Goal: Task Accomplishment & Management: Complete application form

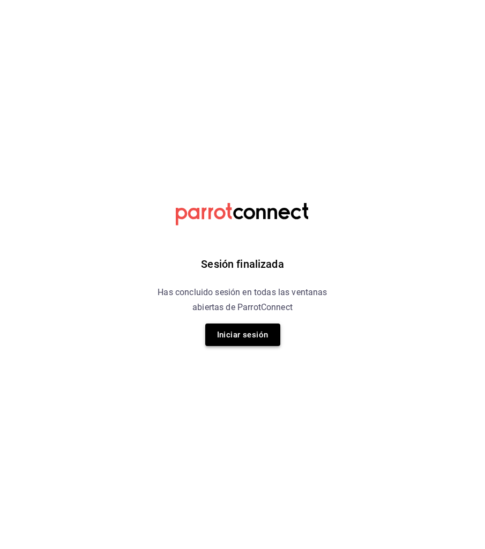
click at [273, 333] on button "Iniciar sesión" at bounding box center [242, 334] width 75 height 22
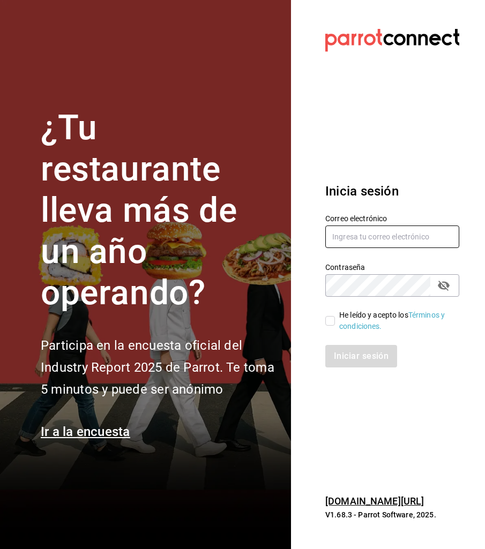
click at [351, 238] on input "text" at bounding box center [392, 236] width 134 height 22
type input "[EMAIL_ADDRESS][DOMAIN_NAME]"
click at [334, 321] on input "He leído y acepto los Términos y condiciones." at bounding box center [330, 321] width 10 height 10
checkbox input "true"
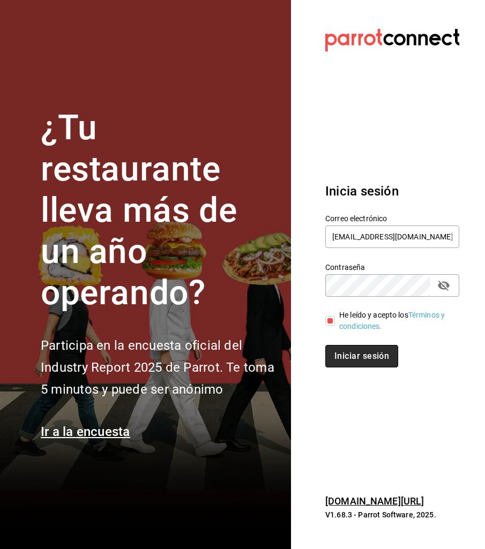
click at [338, 356] on button "Iniciar sesión" at bounding box center [361, 356] width 73 height 22
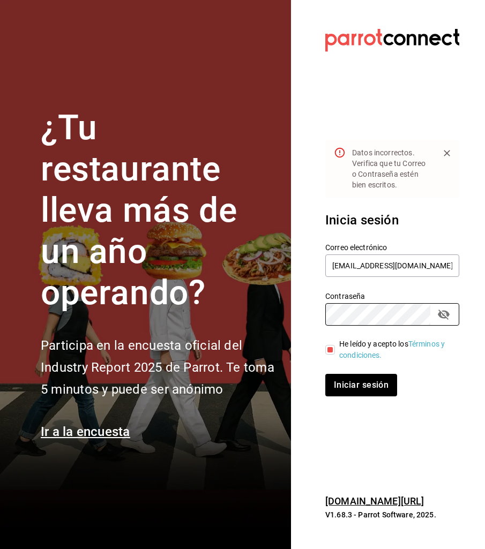
click at [339, 442] on section "Datos incorrectos. Verifica que tu Correo o Contraseña estén bien escritos. Ini…" at bounding box center [388, 274] width 194 height 549
click at [348, 389] on button "Iniciar sesión" at bounding box center [361, 385] width 73 height 22
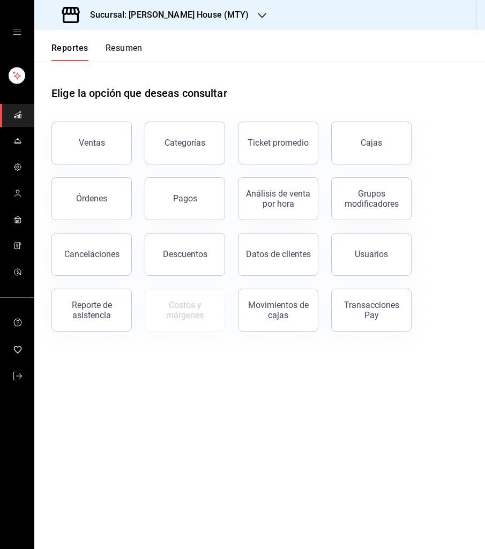
click at [22, 30] on div "mailbox folders" at bounding box center [17, 32] width 34 height 64
click at [19, 188] on span "mailbox folders" at bounding box center [17, 194] width 9 height 14
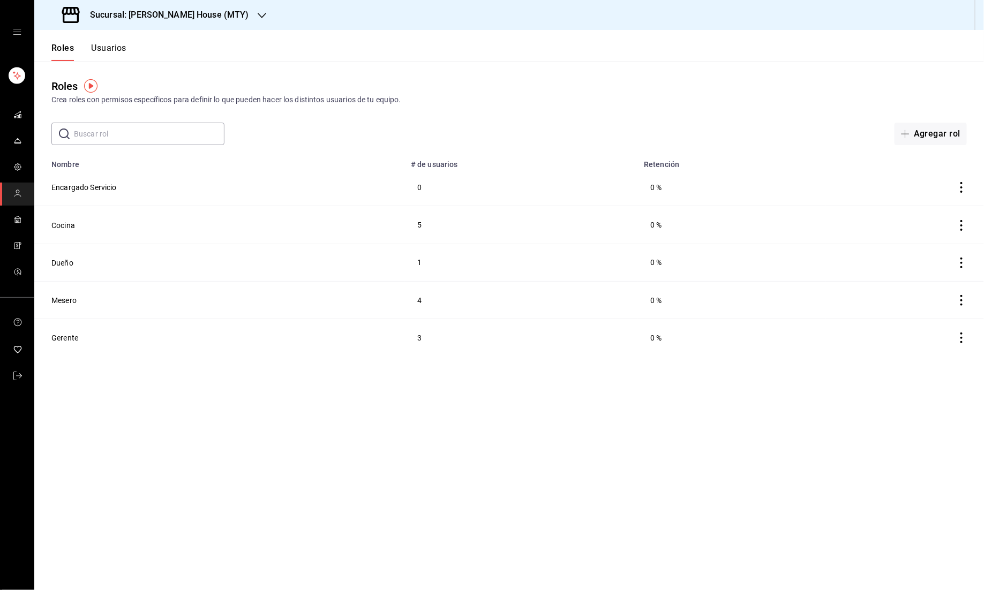
click at [112, 44] on button "Usuarios" at bounding box center [108, 52] width 35 height 18
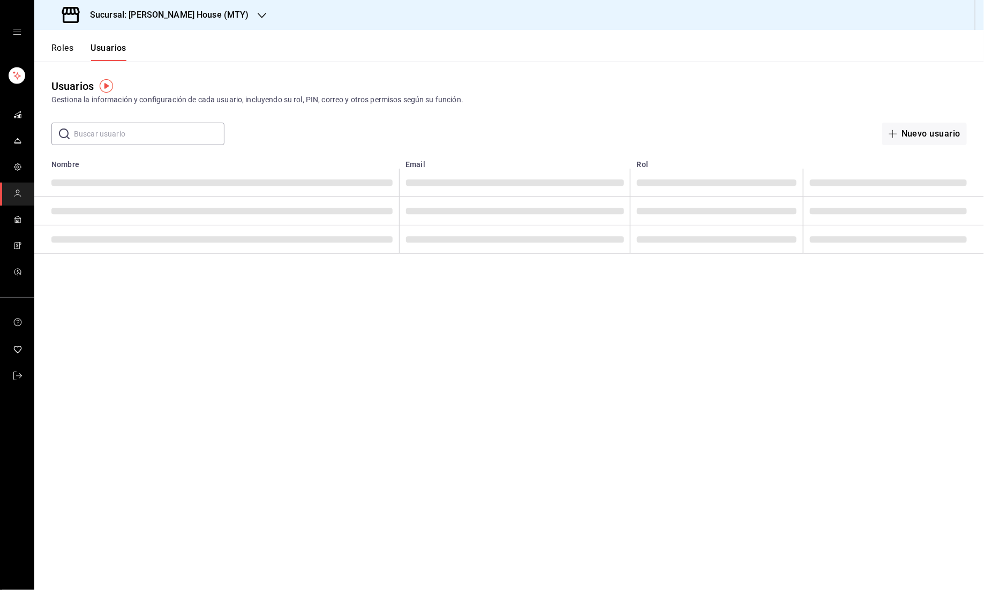
click at [229, 16] on h3 "Sucursal: [PERSON_NAME] House (MTY)" at bounding box center [165, 15] width 168 height 13
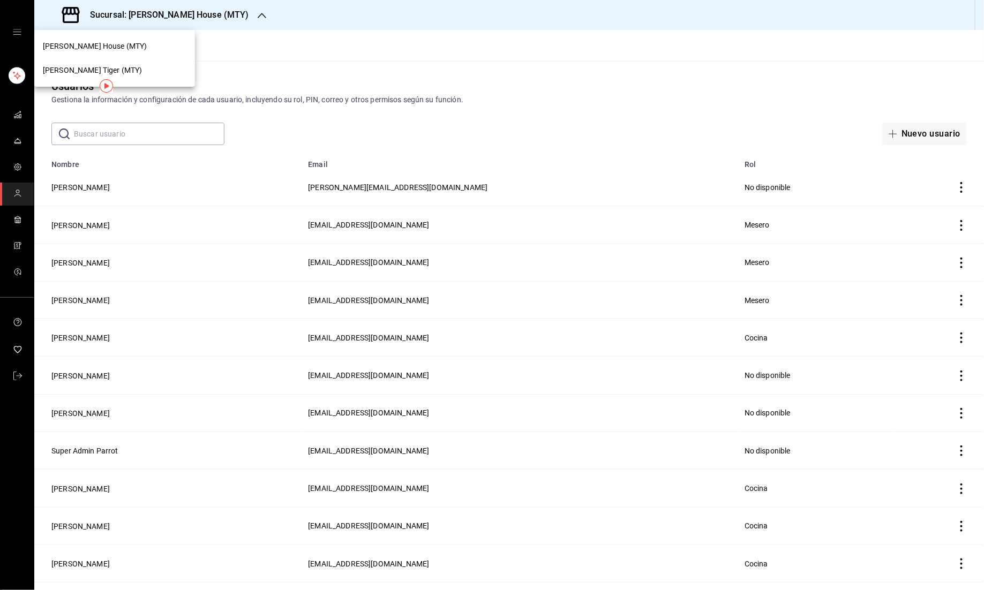
click at [150, 65] on div "[PERSON_NAME] Tiger (MTY)" at bounding box center [115, 70] width 144 height 11
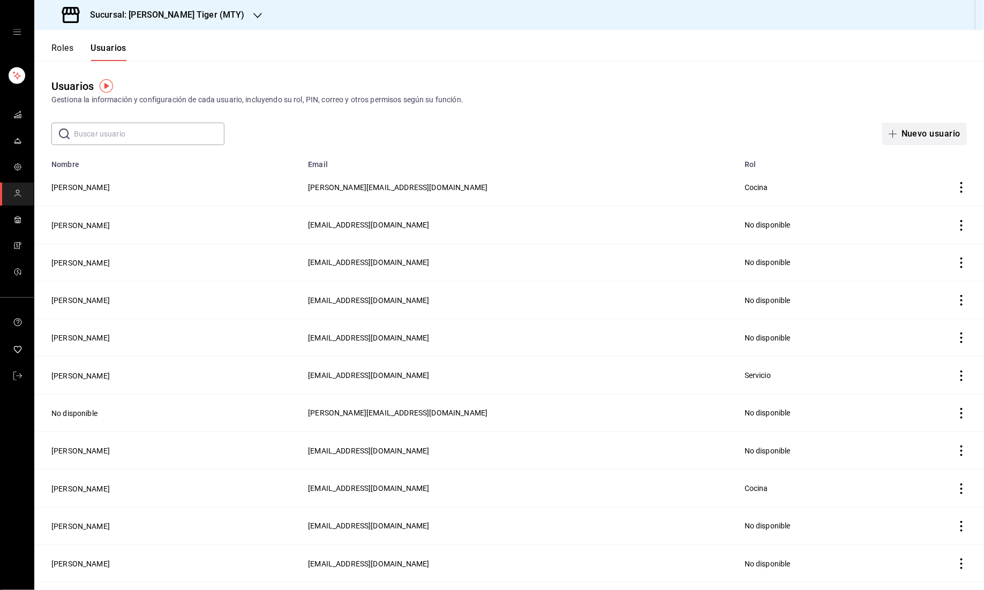
click at [484, 133] on button "Nuevo usuario" at bounding box center [924, 134] width 85 height 22
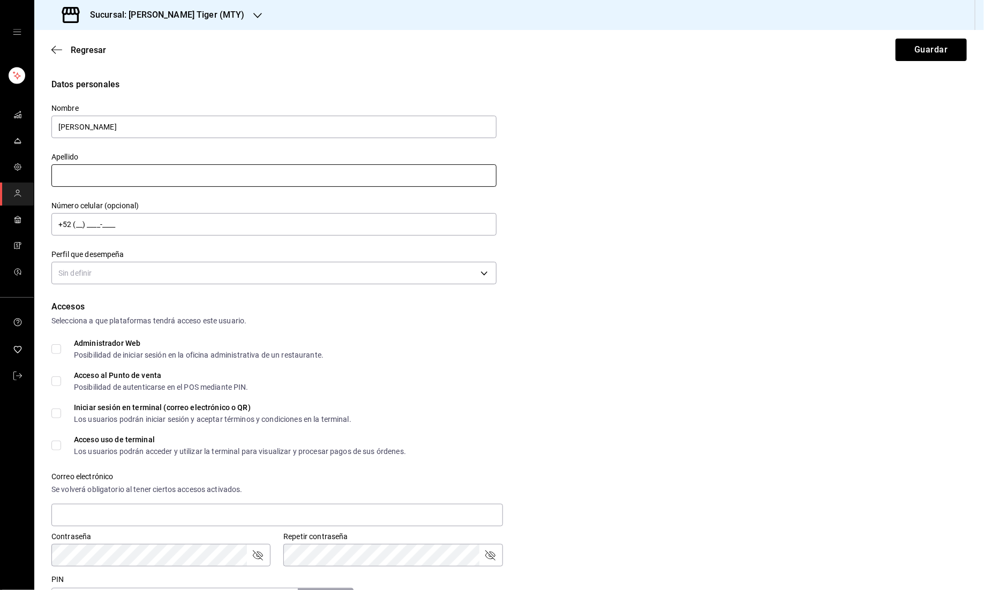
type input "[PERSON_NAME]"
click at [105, 169] on input "text" at bounding box center [273, 175] width 445 height 22
type input "[PERSON_NAME]"
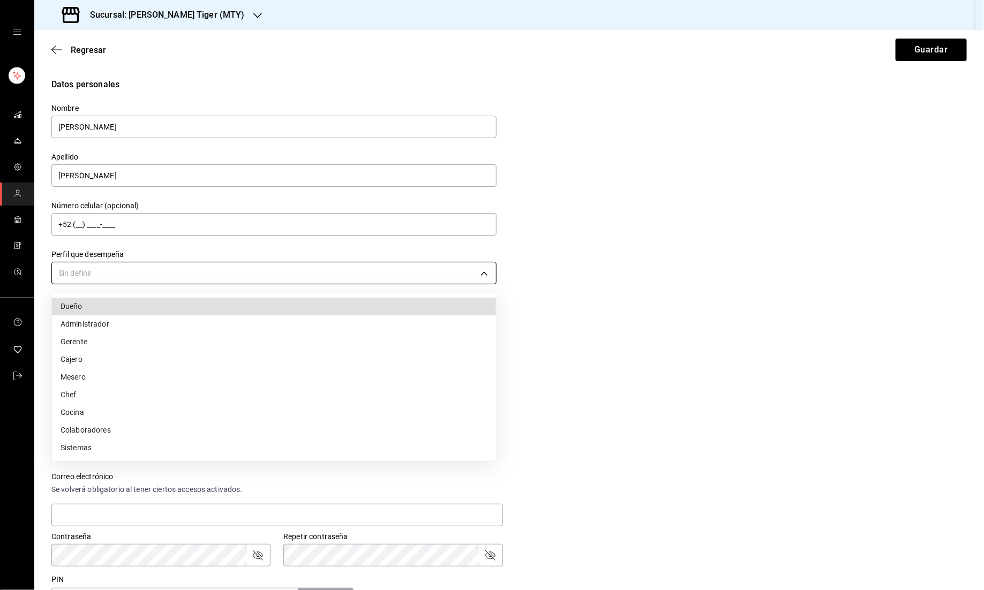
click at [135, 270] on body "Sucursal: [PERSON_NAME] Tiger (MTY) Regresar Guardar Datos personales Nombre [P…" at bounding box center [492, 295] width 984 height 590
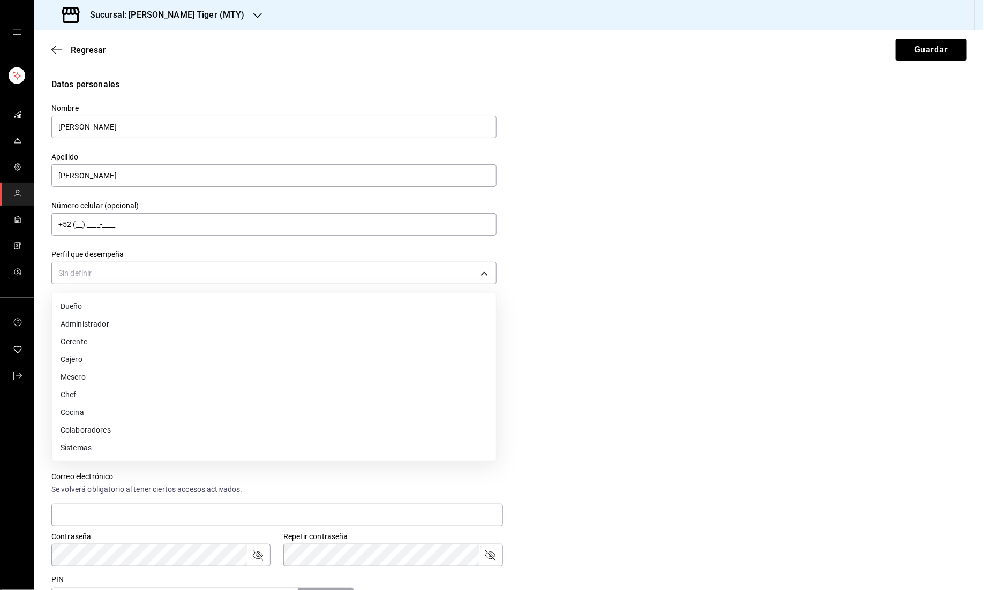
click at [127, 372] on li "Mesero" at bounding box center [274, 377] width 444 height 18
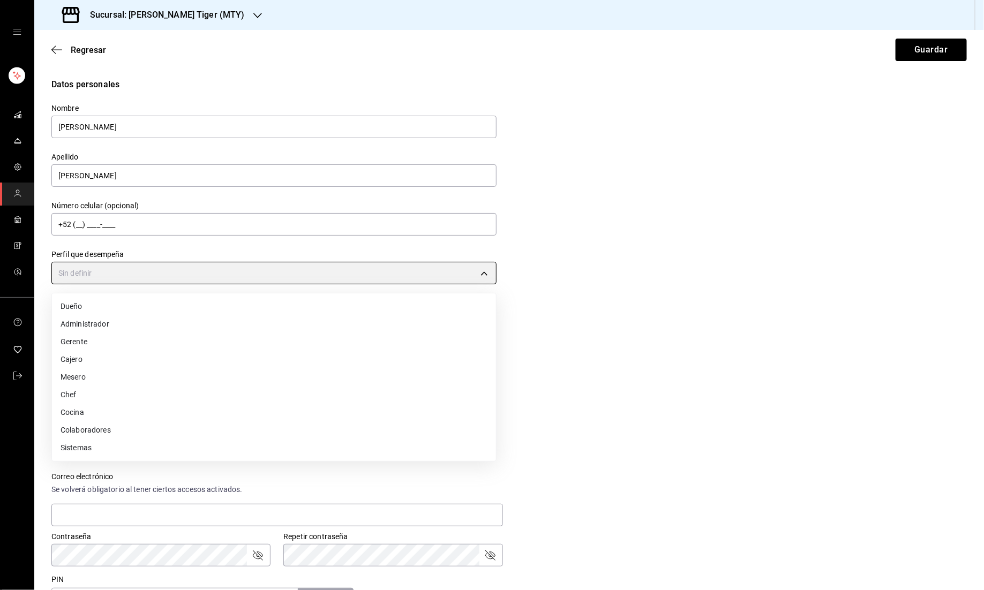
type input "WAITER"
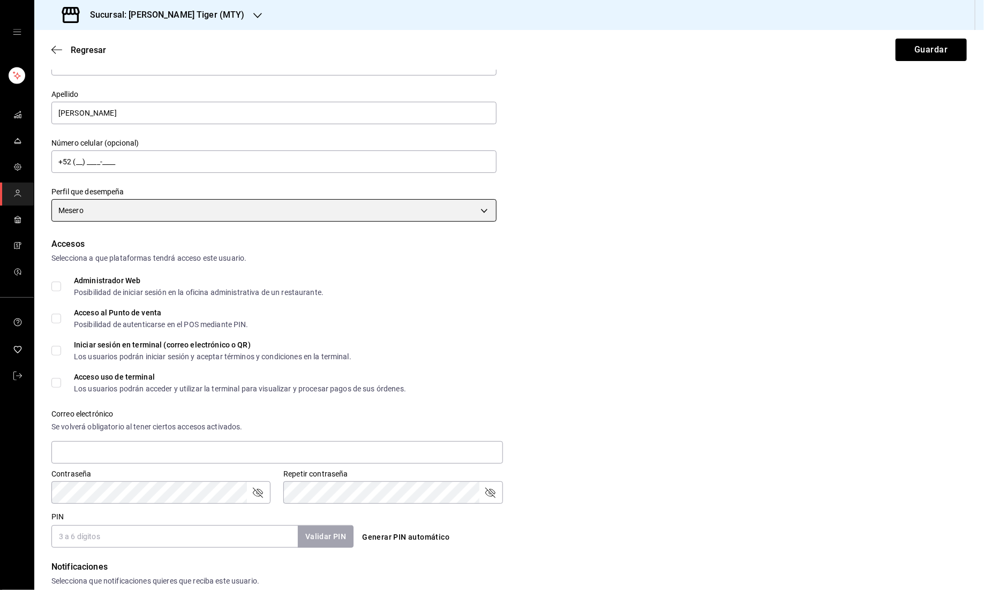
scroll to position [100, 0]
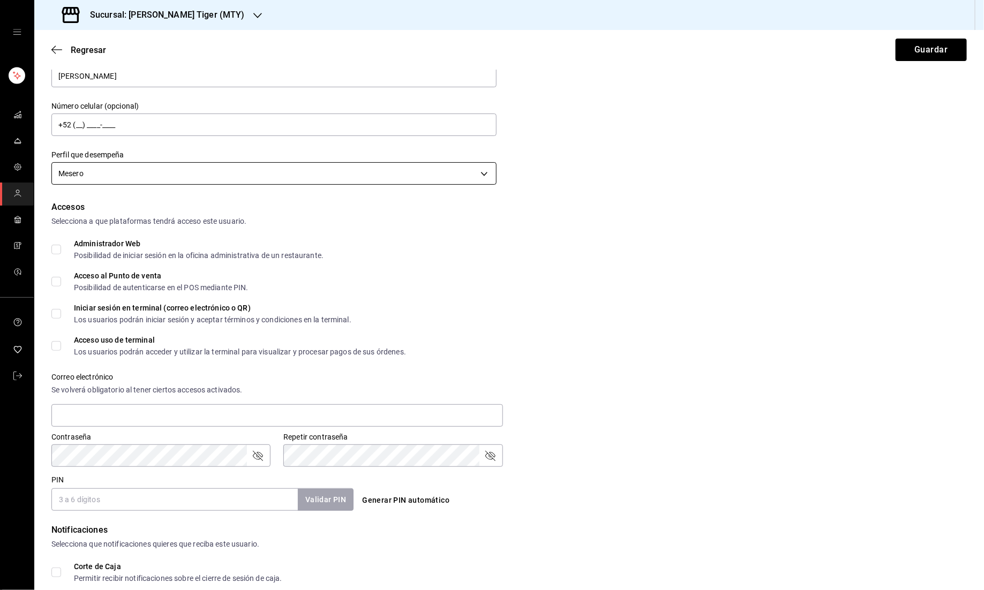
click at [136, 179] on body "Sucursal: [PERSON_NAME] Tiger (MTY) Regresar Guardar Datos personales Nombre [P…" at bounding box center [492, 295] width 984 height 590
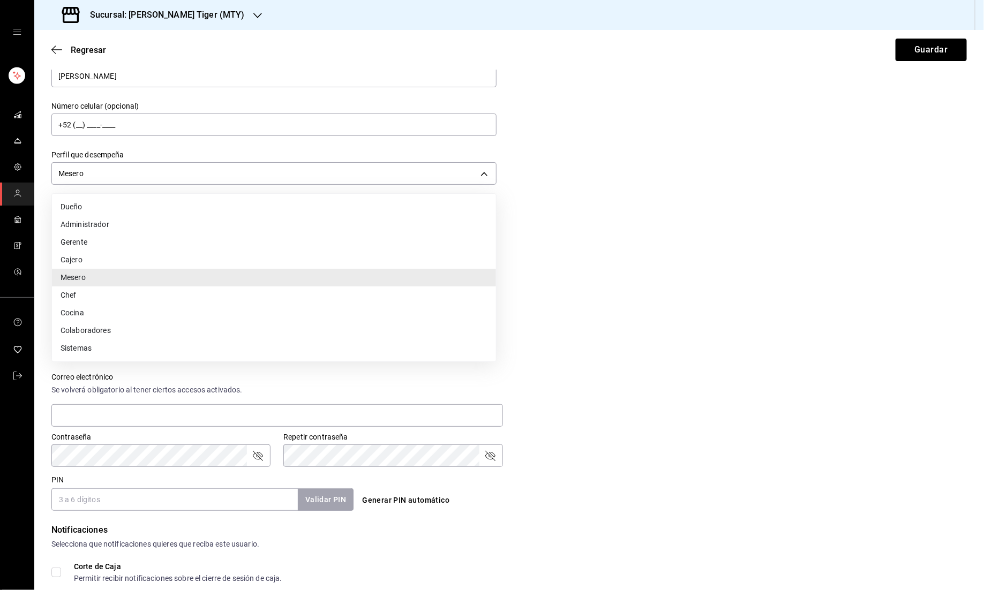
click at [484, 276] on div at bounding box center [492, 295] width 984 height 590
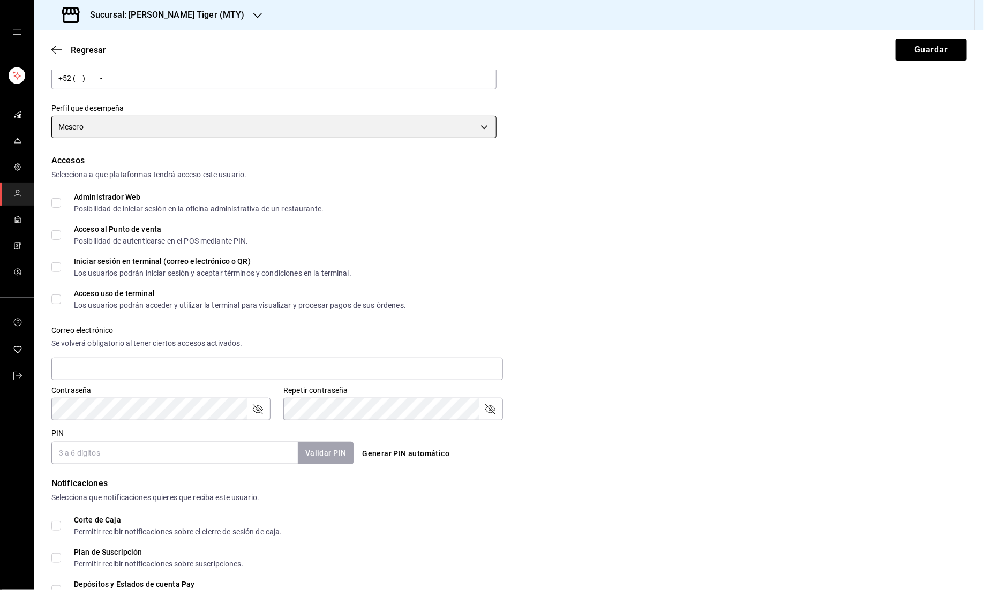
scroll to position [161, 0]
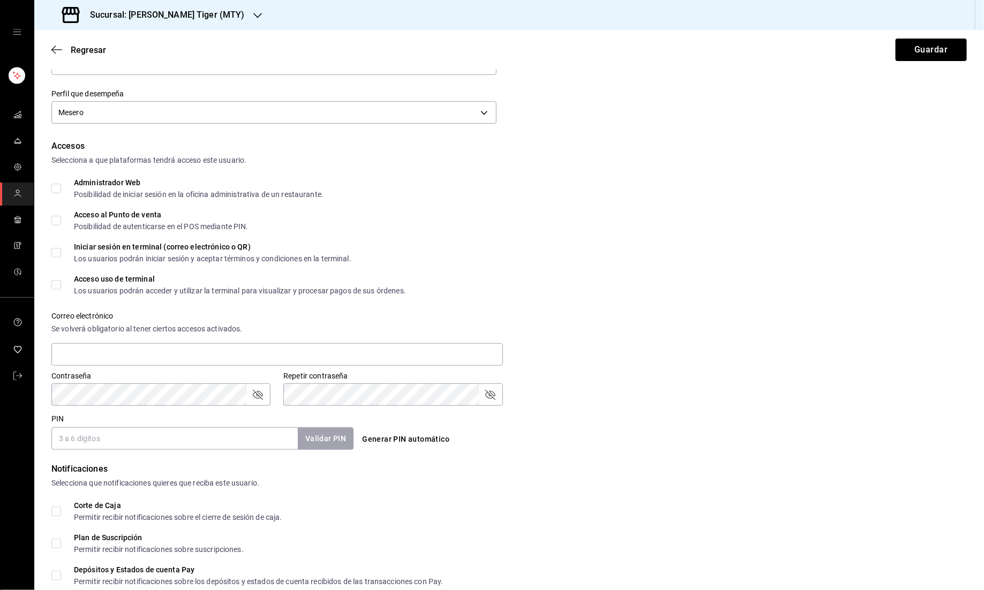
click at [61, 221] on input "Acceso al Punto de venta Posibilidad de autenticarse en el POS mediante PIN." at bounding box center [56, 221] width 10 height 10
checkbox input "true"
click at [59, 251] on input "Iniciar sesión en terminal (correo electrónico o QR) Los usuarios podrán inicia…" at bounding box center [56, 253] width 10 height 10
checkbox input "true"
click at [58, 284] on input "Acceso uso de terminal Los usuarios podrán acceder y utilizar la terminal para …" at bounding box center [56, 285] width 10 height 10
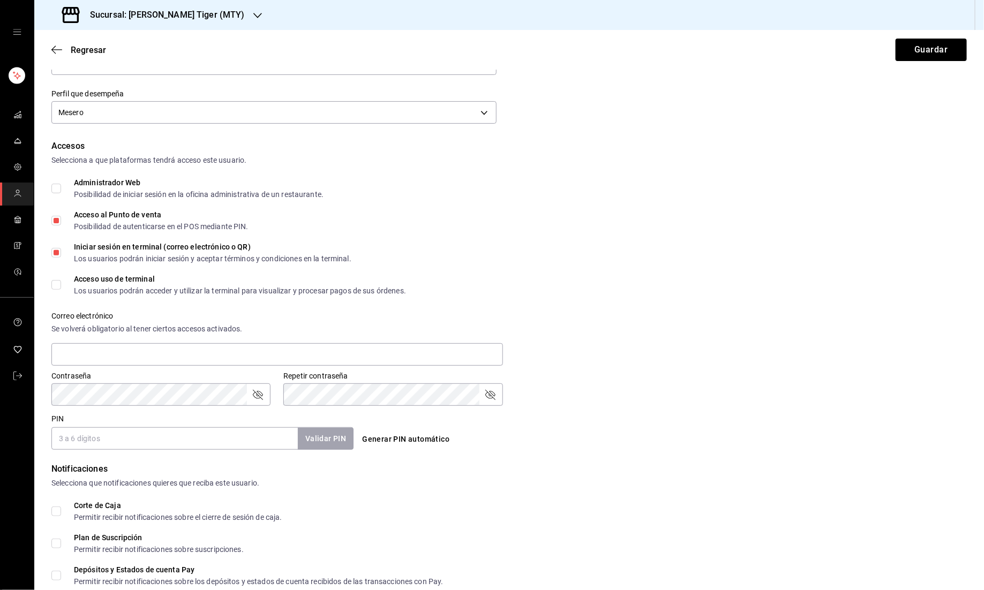
checkbox input "true"
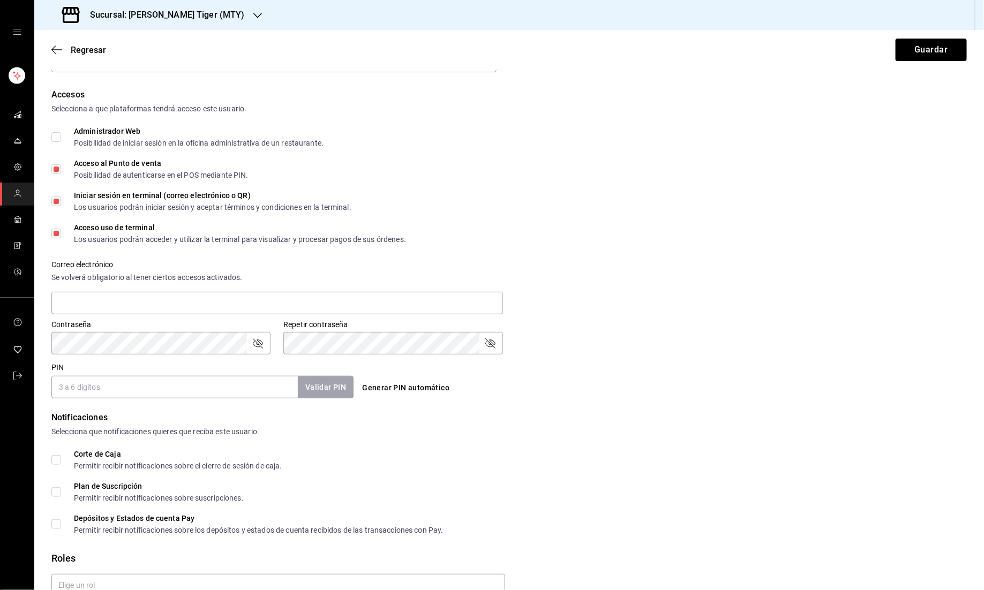
scroll to position [216, 0]
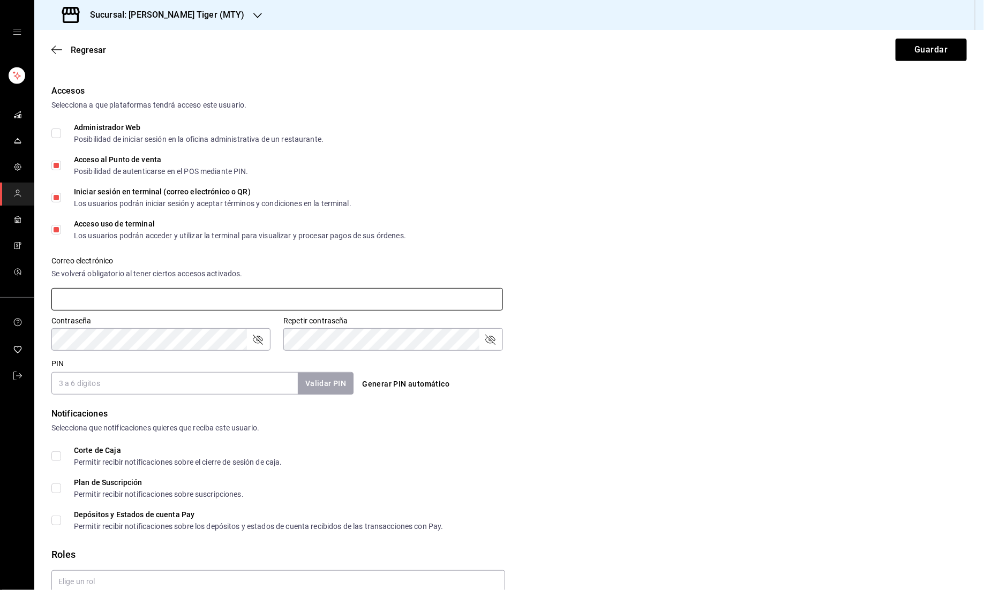
click at [176, 302] on input "text" at bounding box center [276, 299] width 451 height 22
paste input "[EMAIL_ADDRESS][DOMAIN_NAME]"
type input "[EMAIL_ADDRESS][DOMAIN_NAME]"
click at [462, 406] on form "Datos personales Nombre [PERSON_NAME] [PERSON_NAME] Número celular (opcional) +…" at bounding box center [508, 242] width 915 height 760
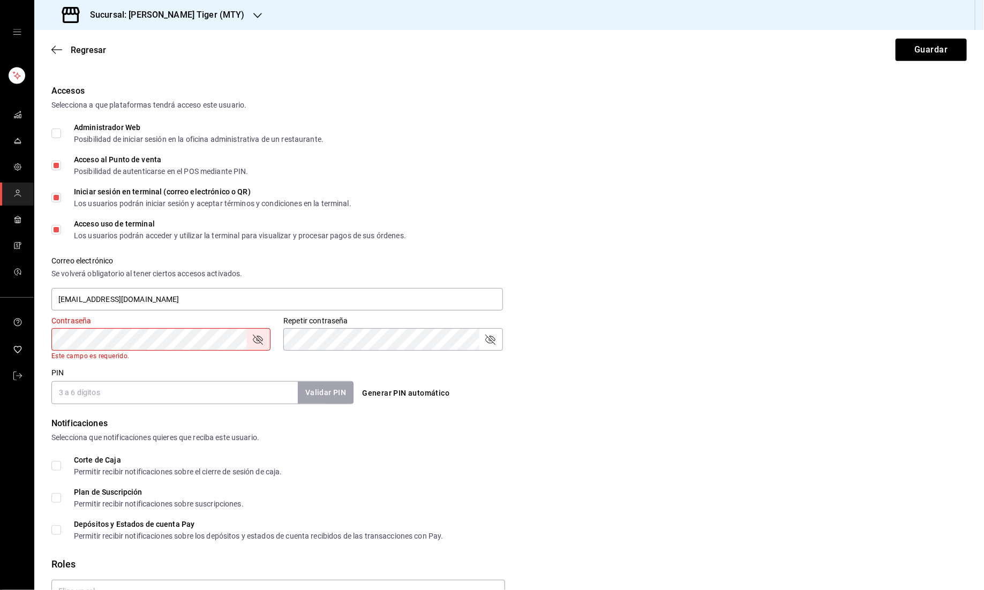
click at [414, 393] on button "Generar PIN automático" at bounding box center [406, 393] width 96 height 20
type input "9847"
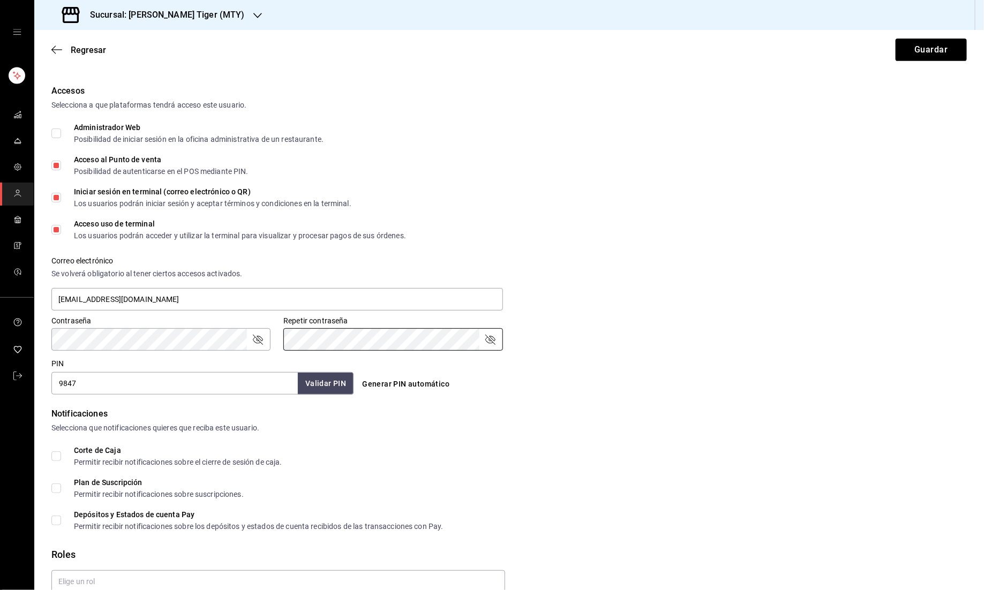
click at [258, 339] on icon "passwordField" at bounding box center [258, 340] width 10 height 10
click at [484, 341] on icon "passwordField" at bounding box center [490, 339] width 13 height 13
click at [484, 357] on div "PIN 9847 Validar PIN ​ Generar PIN automático" at bounding box center [506, 375] width 919 height 40
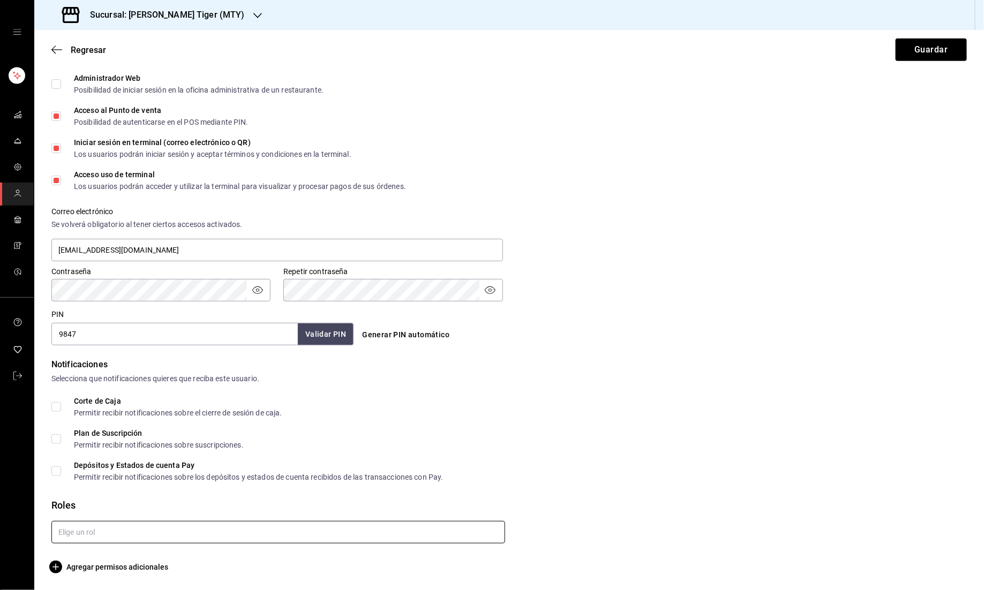
click at [134, 527] on input "text" at bounding box center [278, 532] width 454 height 22
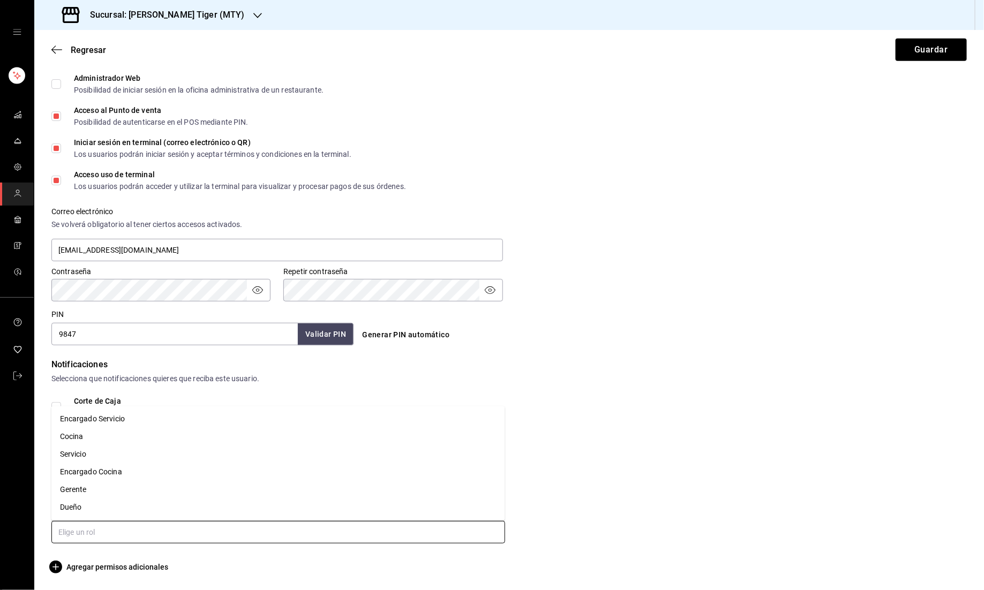
click at [121, 452] on li "Servicio" at bounding box center [278, 455] width 454 height 18
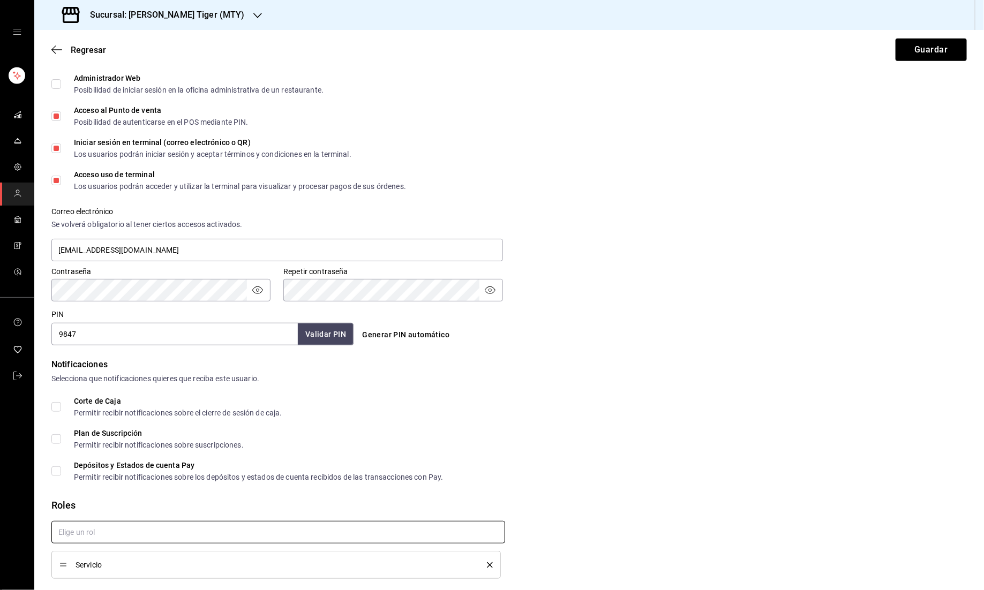
checkbox input "true"
click at [484, 52] on button "Guardar" at bounding box center [930, 50] width 71 height 22
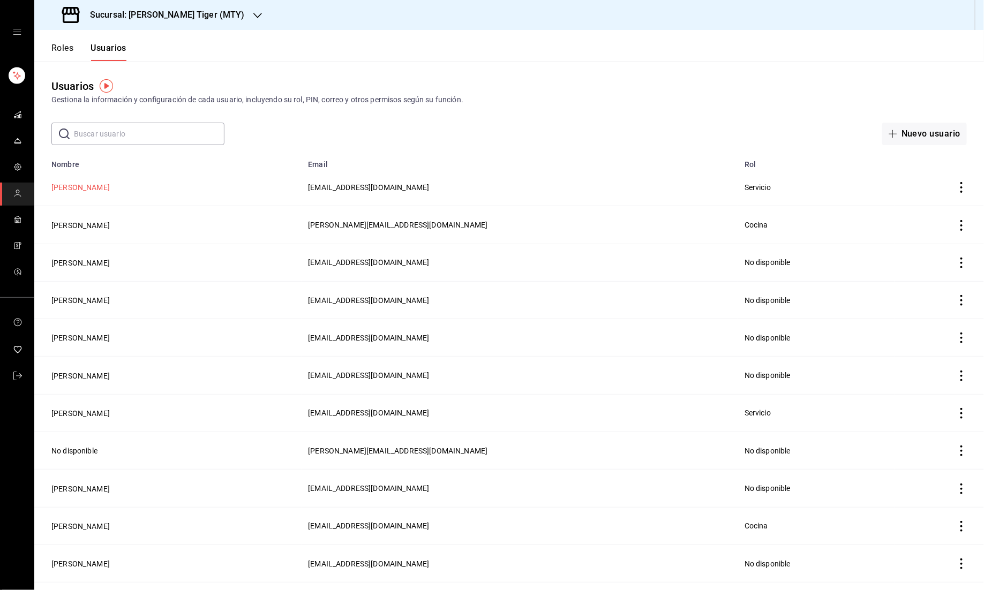
click at [89, 188] on button "[PERSON_NAME]" at bounding box center [80, 187] width 58 height 11
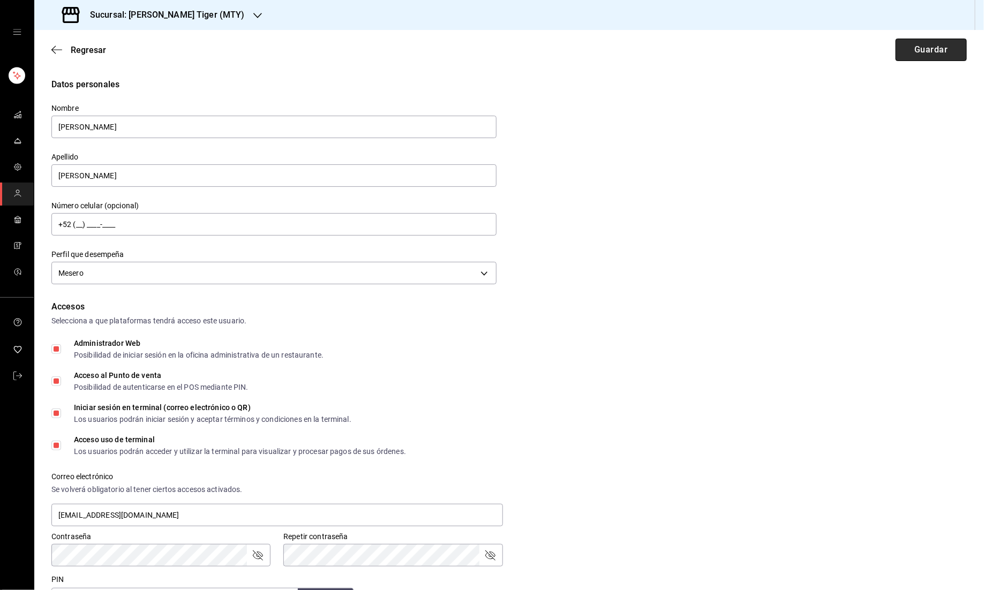
click at [484, 53] on button "Guardar" at bounding box center [930, 50] width 71 height 22
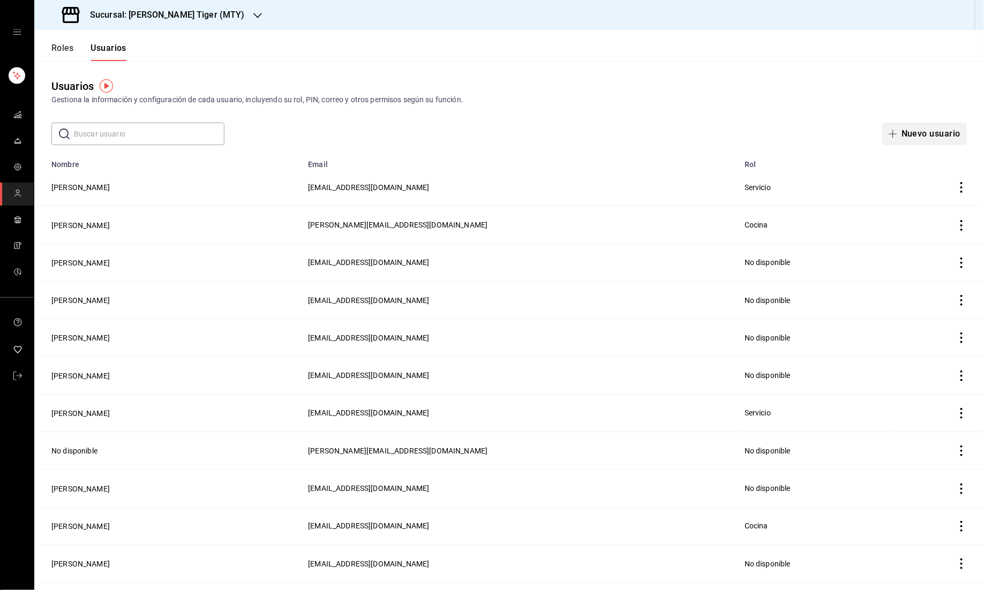
click at [484, 134] on button "Nuevo usuario" at bounding box center [924, 134] width 85 height 22
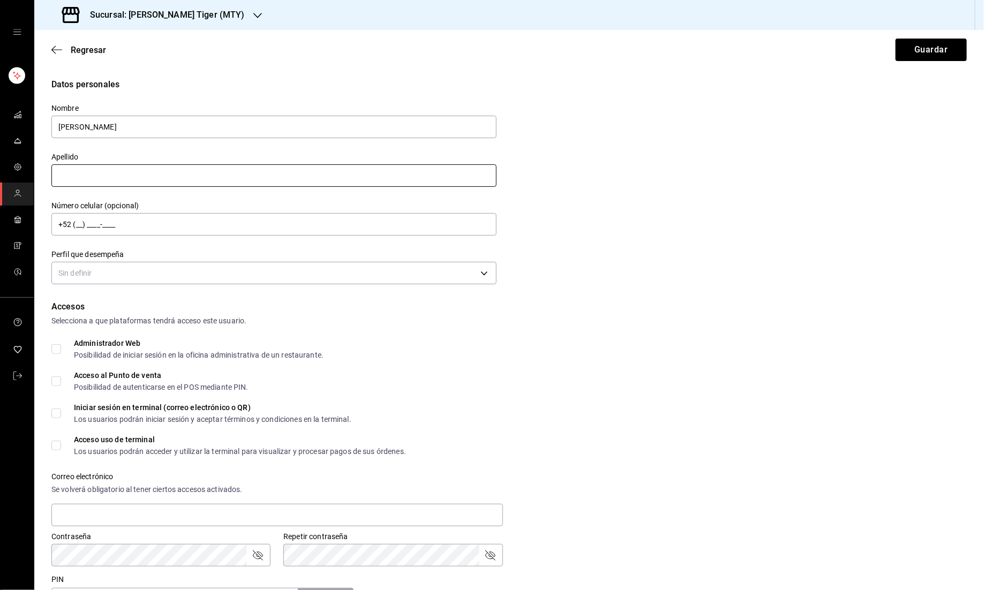
type input "[PERSON_NAME]"
click at [213, 180] on input "text" at bounding box center [273, 175] width 445 height 22
type input "[PERSON_NAME]"
click at [152, 267] on body "Sucursal: [PERSON_NAME] Tiger (MTY) Regresar Guardar Datos personales Nombre [P…" at bounding box center [492, 295] width 984 height 590
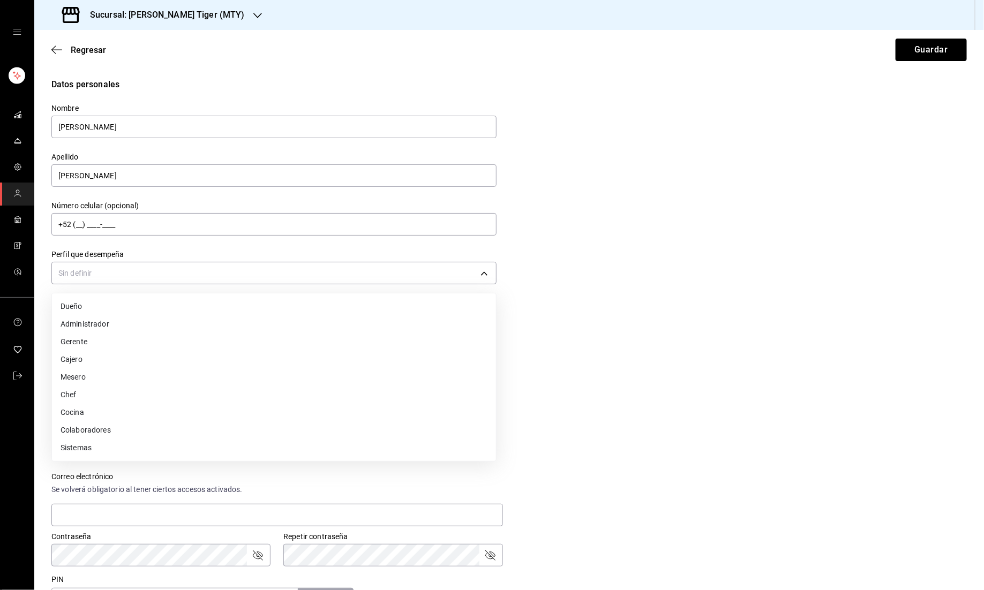
click at [122, 411] on li "Cocina" at bounding box center [274, 413] width 444 height 18
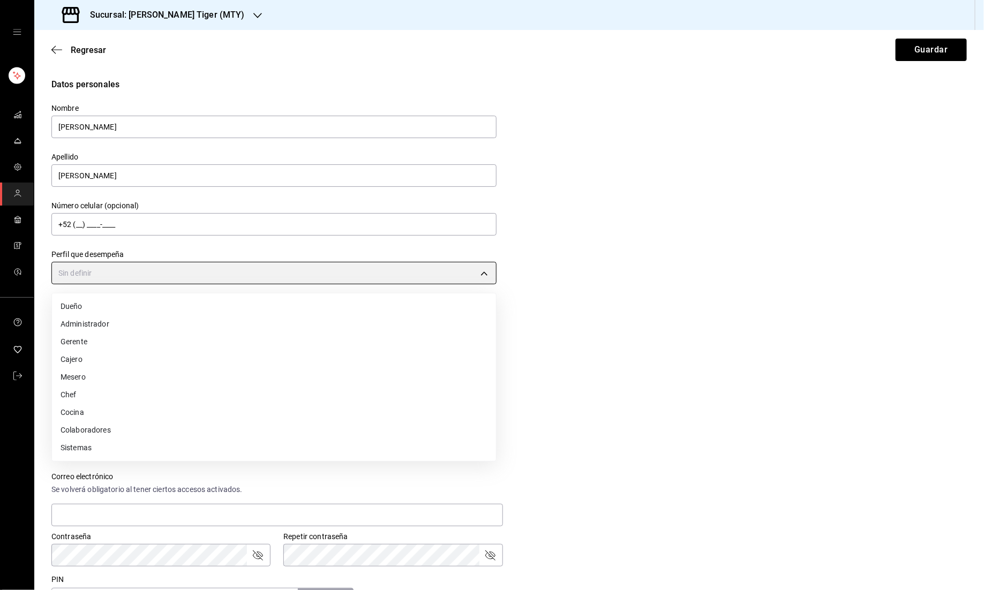
type input "KITCHEN"
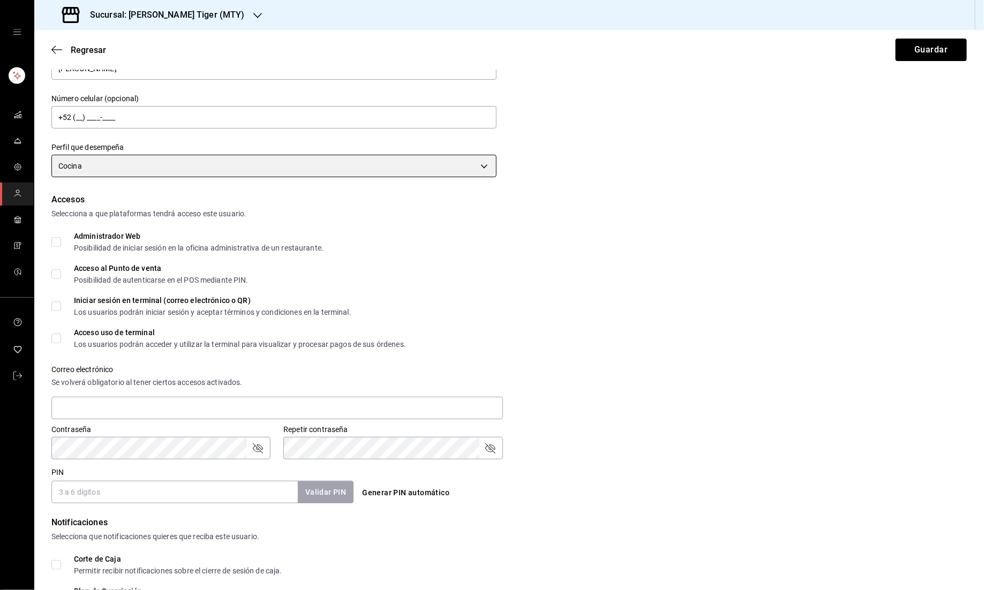
scroll to position [119, 0]
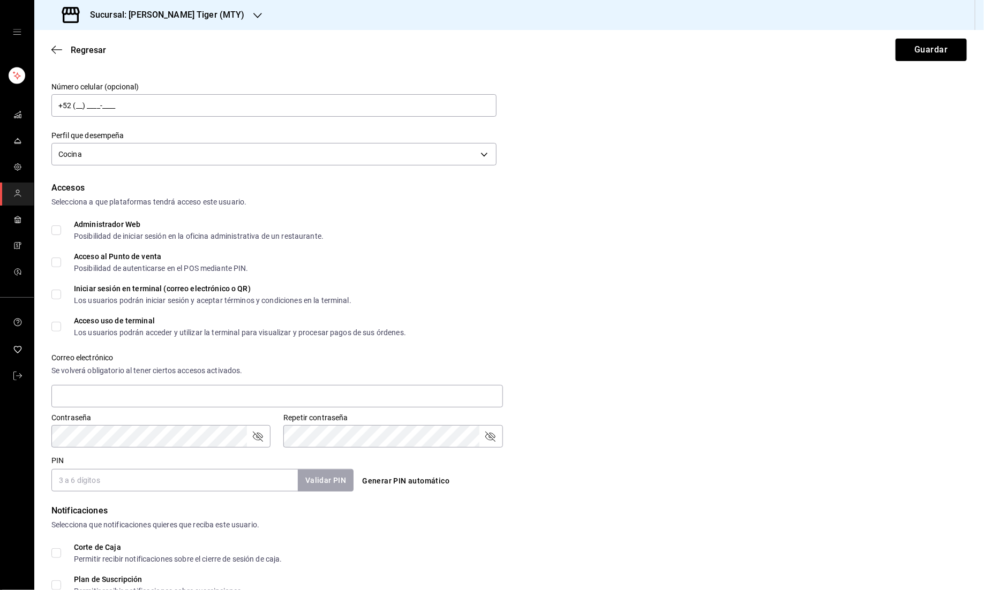
click at [55, 264] on input "Acceso al Punto de venta Posibilidad de autenticarse en el POS mediante PIN." at bounding box center [56, 263] width 10 height 10
checkbox input "true"
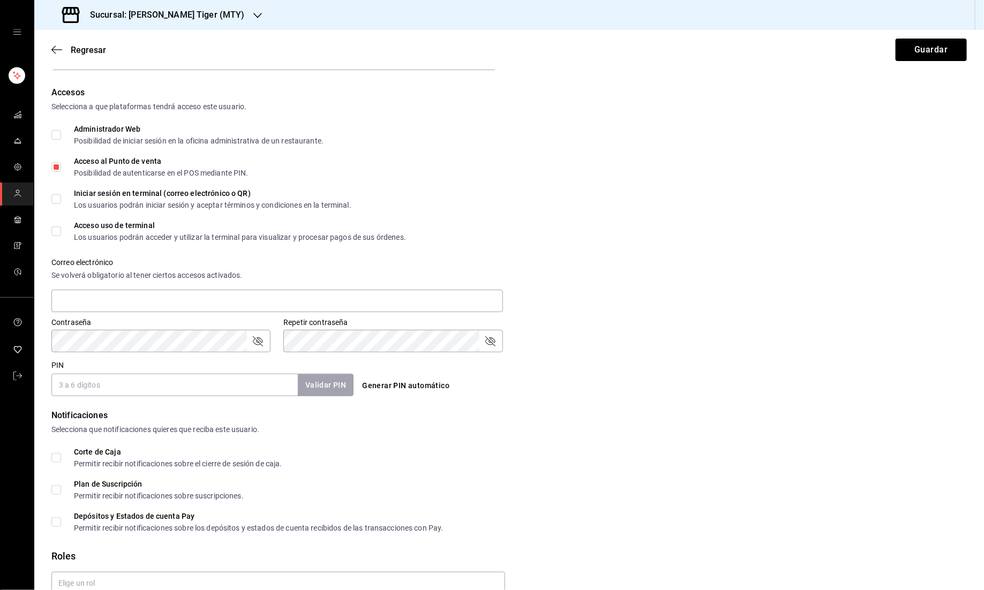
scroll to position [218, 0]
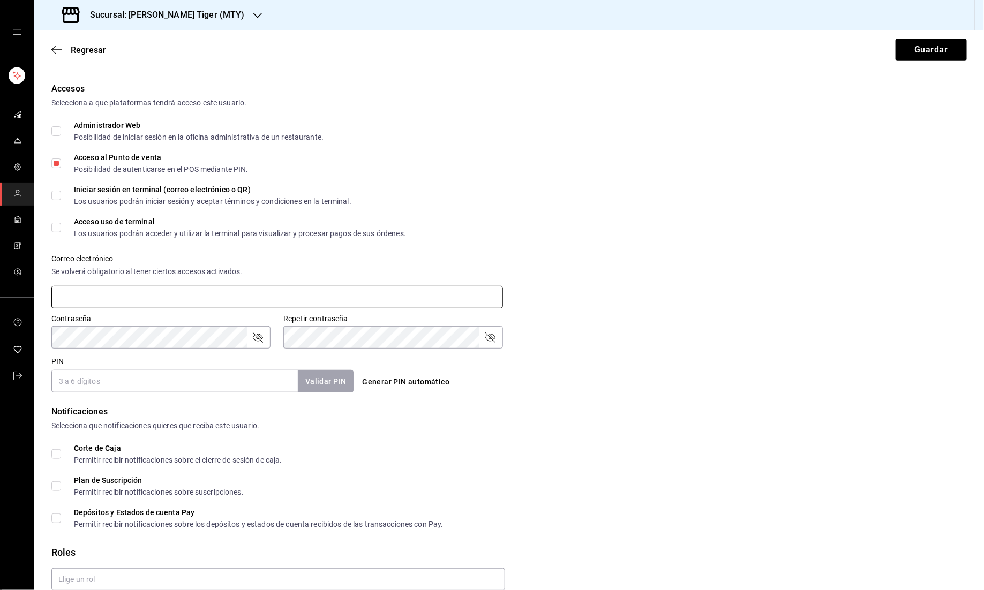
click at [120, 293] on input "text" at bounding box center [276, 297] width 451 height 22
click at [484, 422] on div "Selecciona que notificaciones quieres que reciba este usuario." at bounding box center [508, 425] width 915 height 11
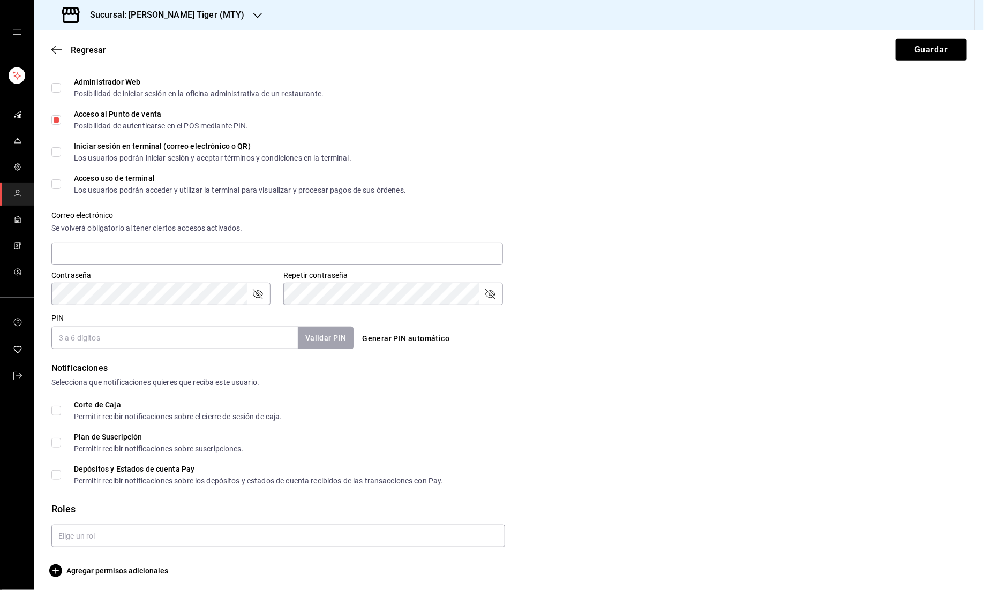
scroll to position [265, 0]
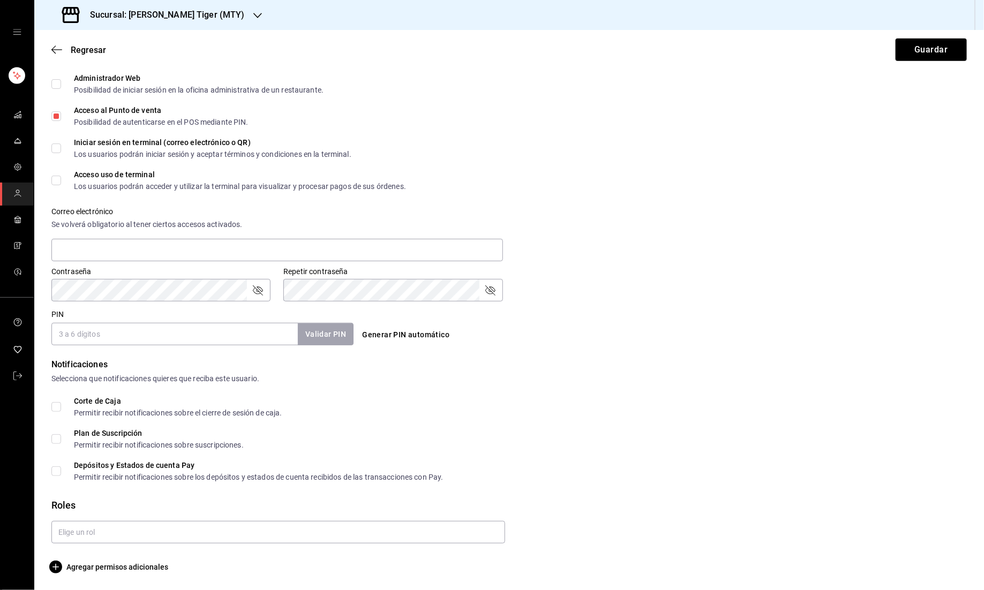
click at [404, 333] on button "Generar PIN automático" at bounding box center [406, 335] width 96 height 20
type input "2342"
click at [119, 537] on input "text" at bounding box center [278, 532] width 454 height 22
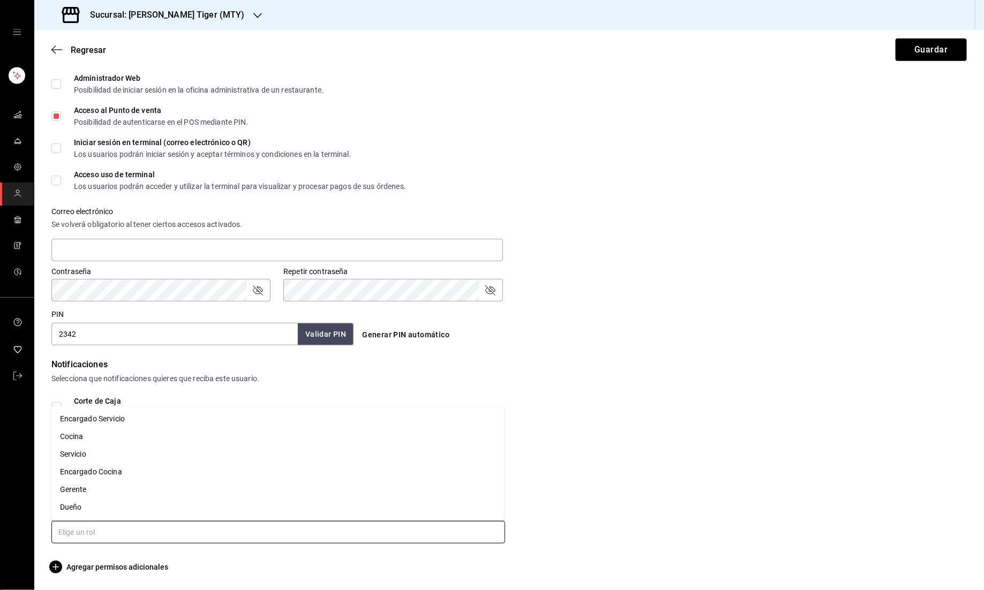
click at [118, 471] on li "Encargado Cocina" at bounding box center [278, 473] width 454 height 18
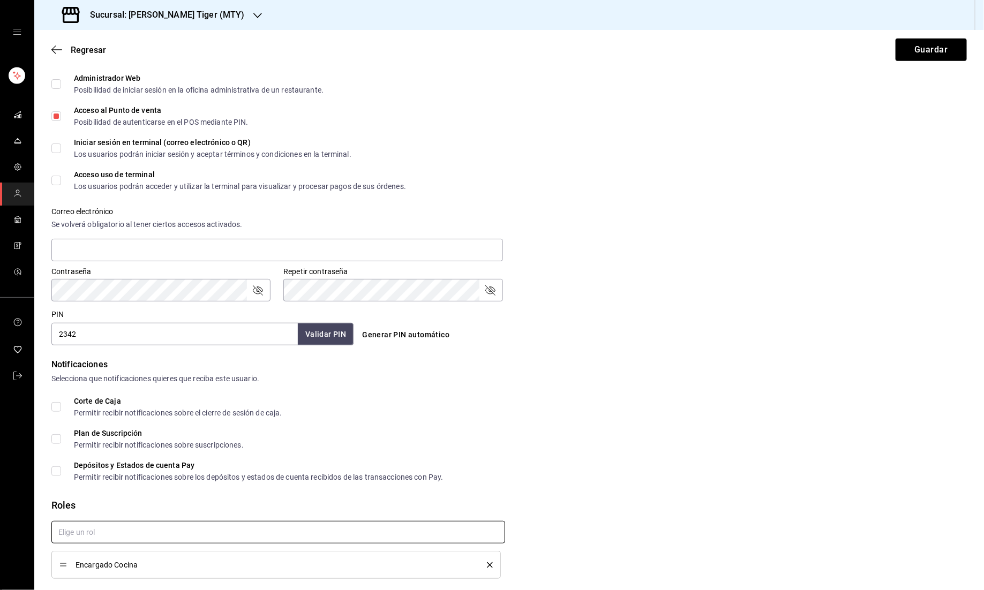
checkbox input "true"
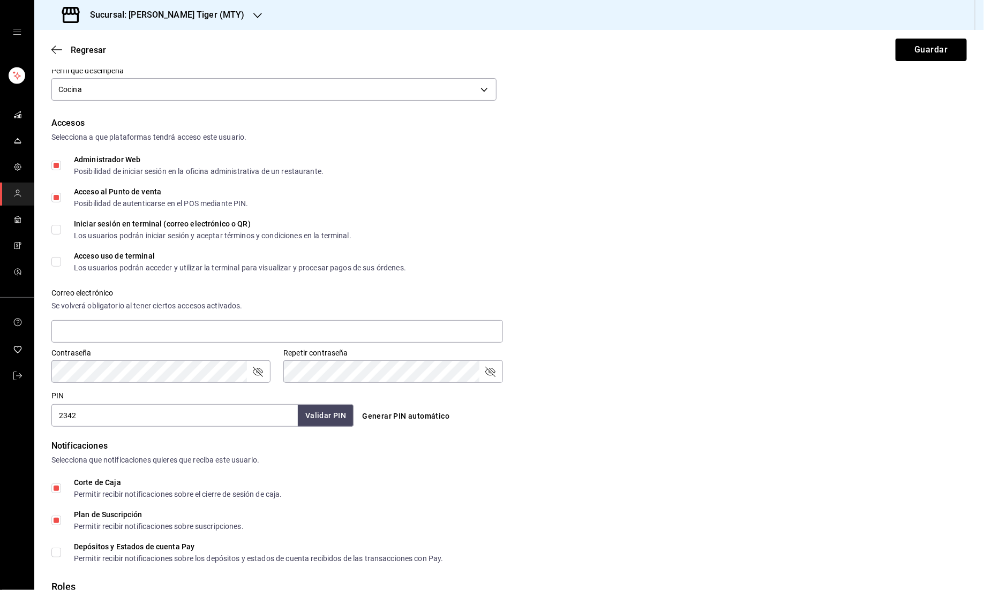
scroll to position [109, 0]
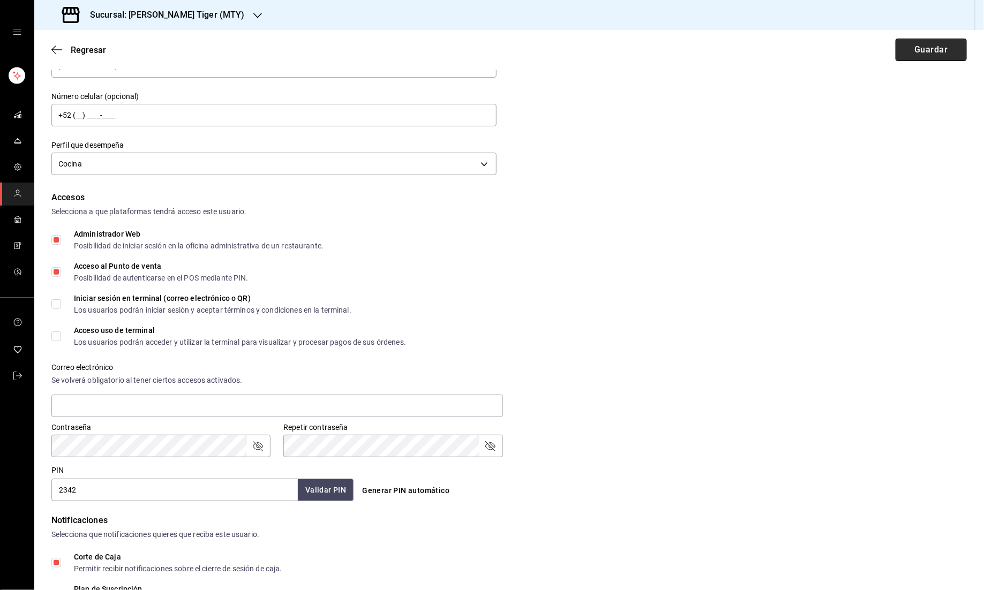
click at [484, 42] on button "Guardar" at bounding box center [930, 50] width 71 height 22
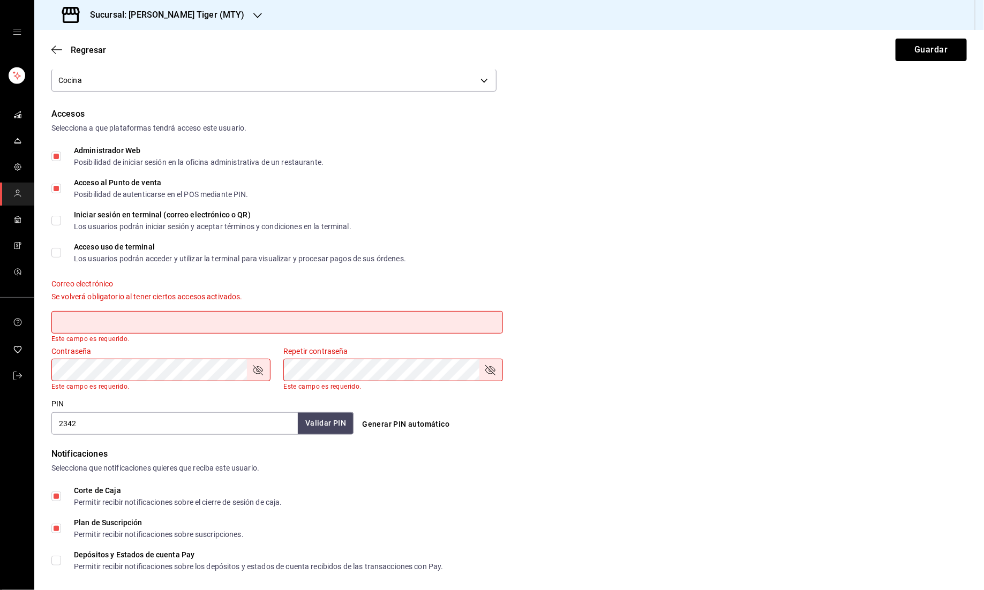
scroll to position [198, 0]
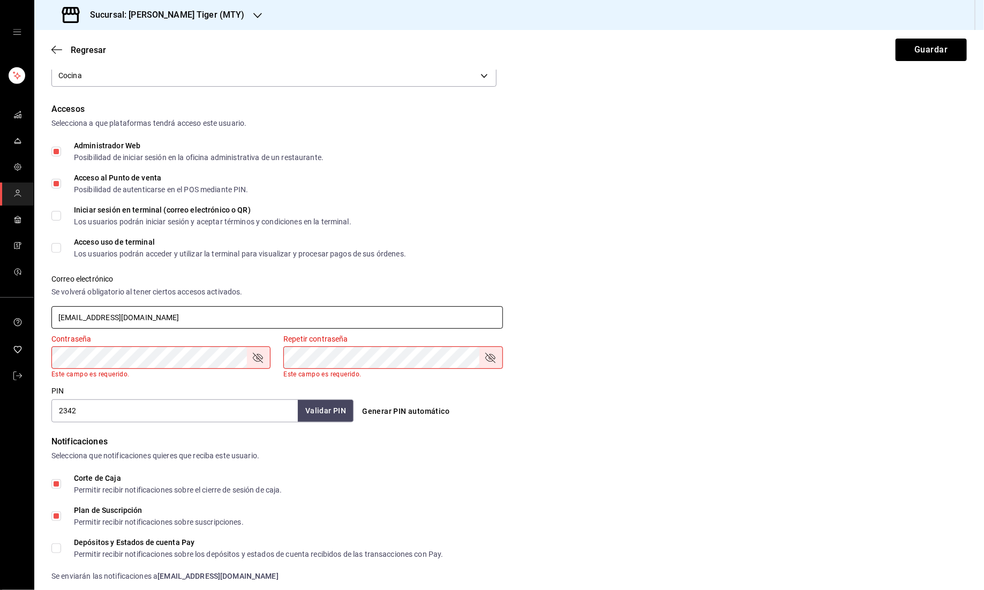
type input "[EMAIL_ADDRESS][DOMAIN_NAME]"
click at [475, 416] on div "Generar PIN automático" at bounding box center [509, 412] width 302 height 20
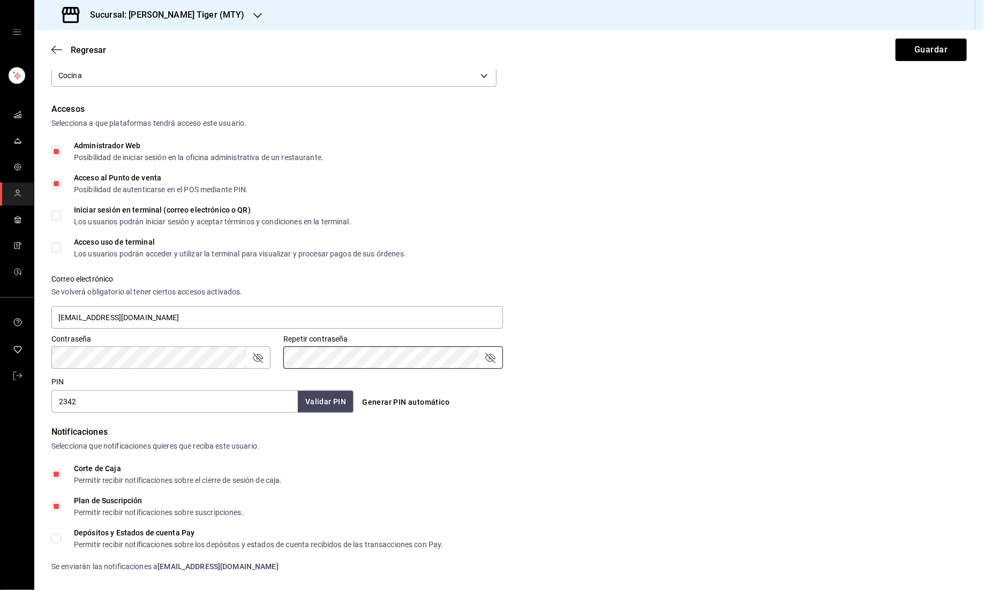
click at [484, 359] on div "Contraseña Contraseña Repetir contraseña Repetir contraseña" at bounding box center [503, 345] width 928 height 47
click at [484, 45] on button "Guardar" at bounding box center [930, 50] width 71 height 22
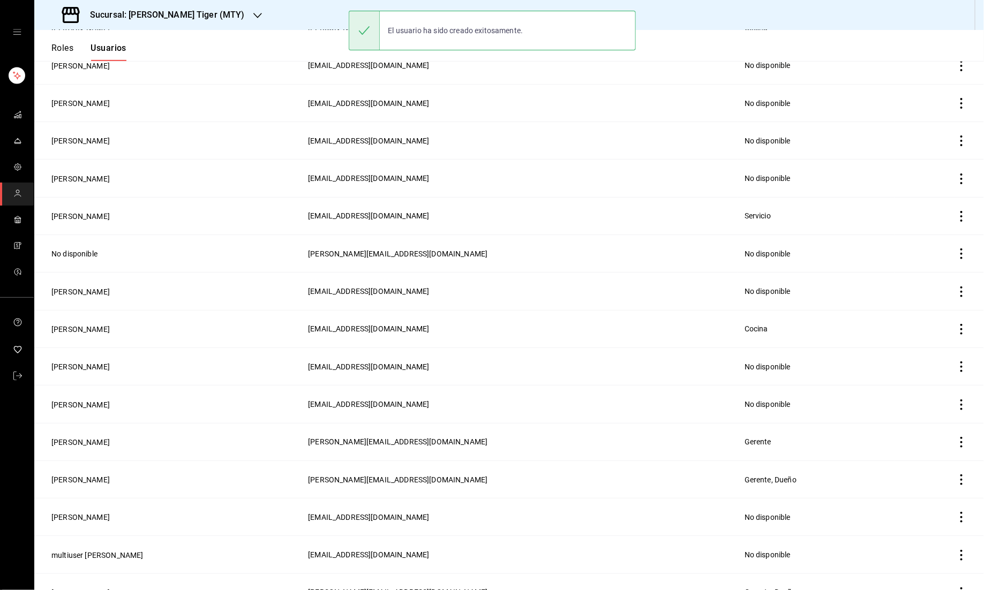
scroll to position [235, 0]
